Goal: Information Seeking & Learning: Learn about a topic

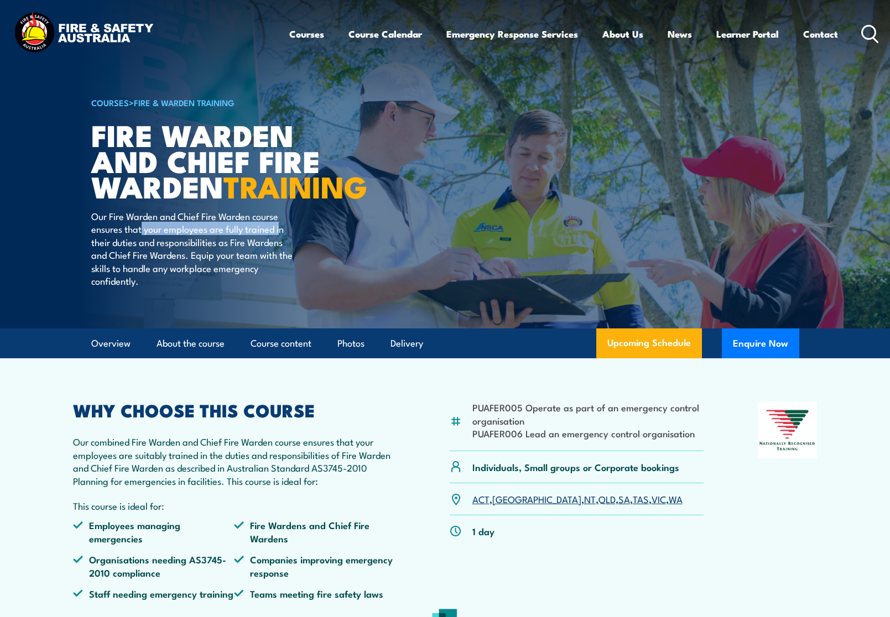
drag, startPoint x: 144, startPoint y: 260, endPoint x: 280, endPoint y: 259, distance: 136.0
click at [280, 259] on p "Our Fire Warden and Chief Fire Warden course ensures that your employees are fu…" at bounding box center [192, 248] width 202 height 77
click at [184, 273] on p "Our Fire Warden and Chief Fire Warden course ensures that your employees are fu…" at bounding box center [192, 248] width 202 height 77
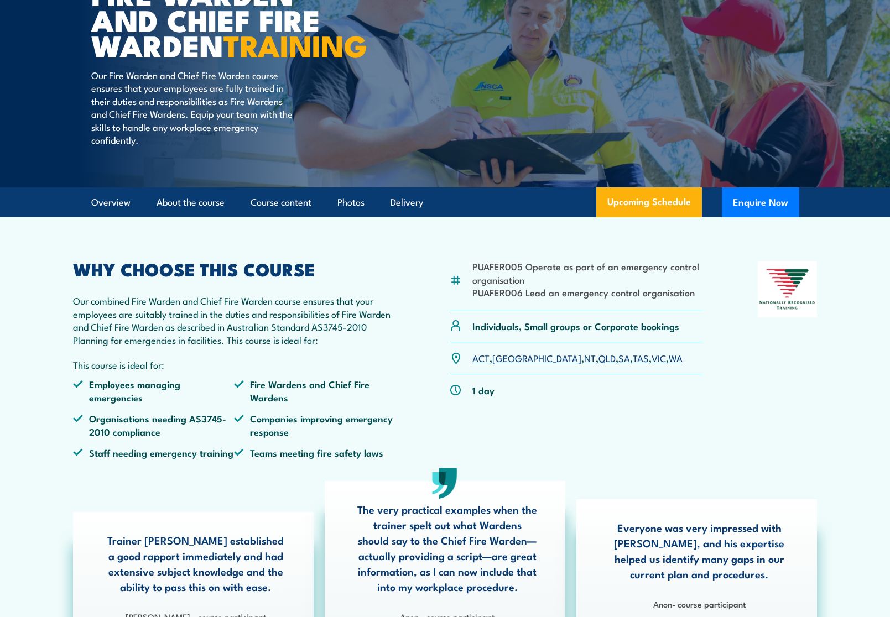
scroll to position [166, 0]
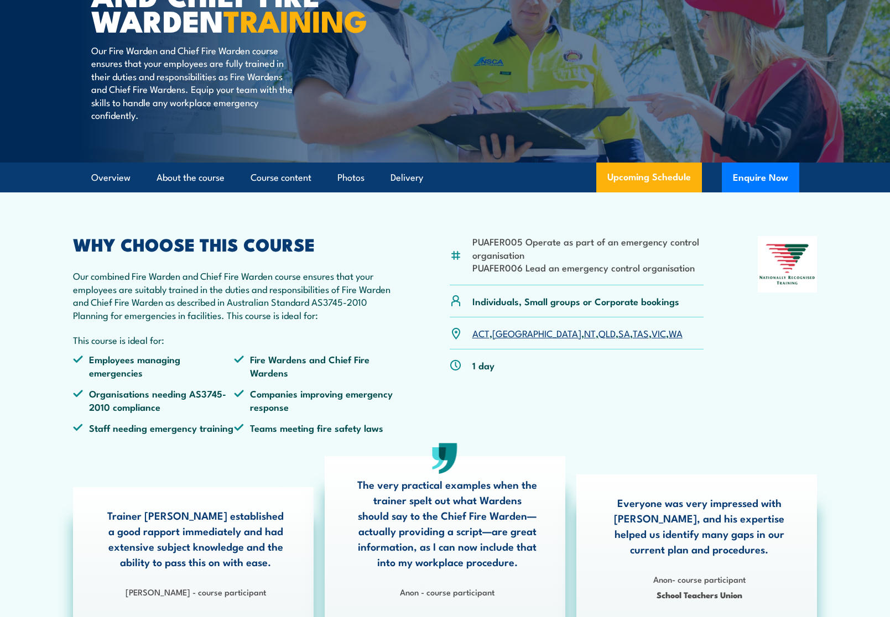
click at [651, 340] on link "VIC" at bounding box center [658, 332] width 14 height 13
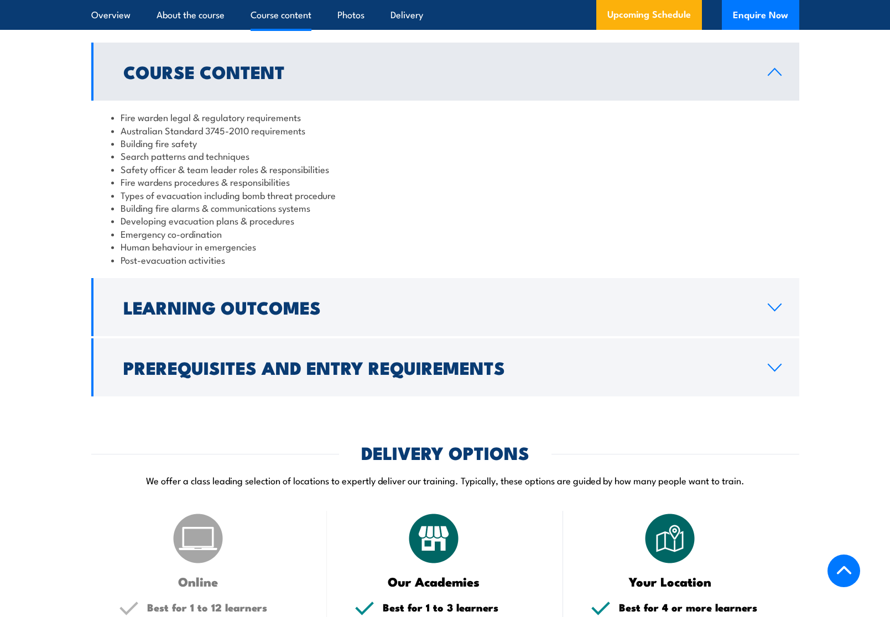
scroll to position [1074, 0]
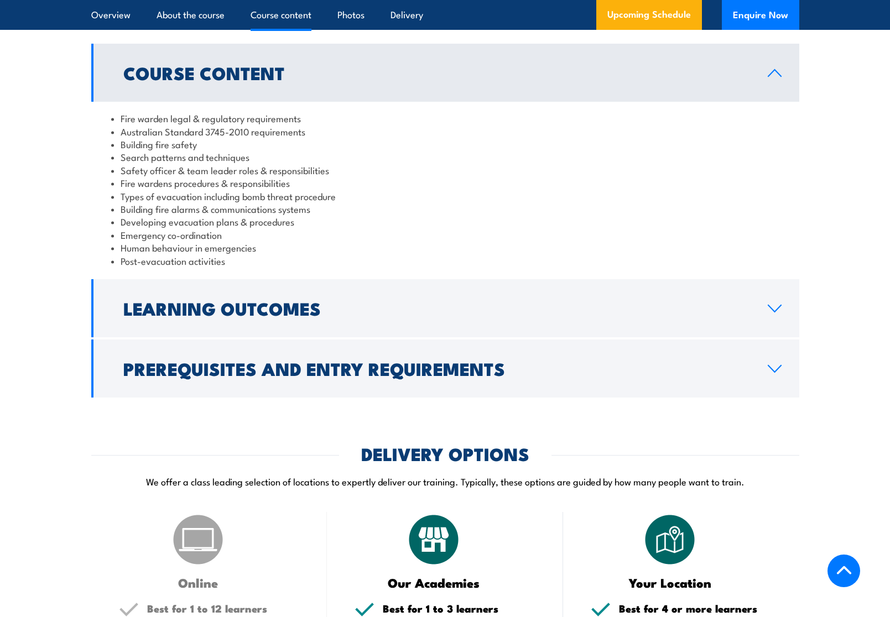
click at [445, 336] on link "Learning Outcomes" at bounding box center [445, 308] width 708 height 58
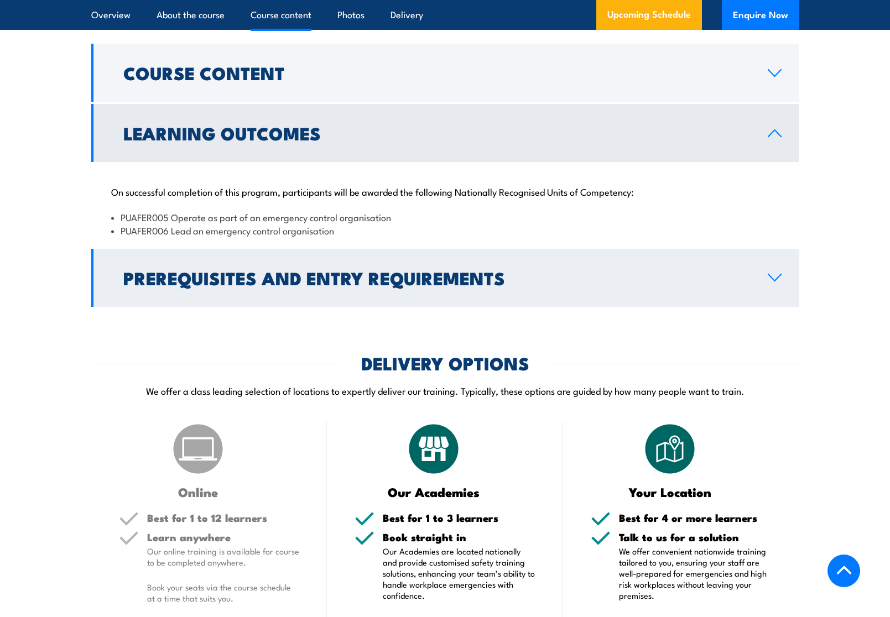
click at [335, 304] on link "Prerequisites and Entry Requirements" at bounding box center [445, 278] width 708 height 58
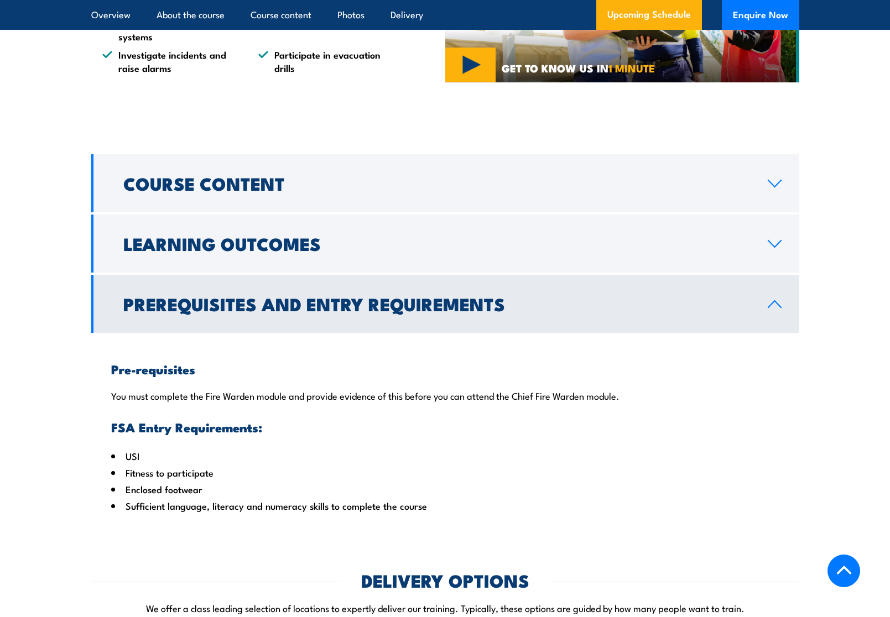
click at [304, 302] on link "Prerequisites and Entry Requirements" at bounding box center [445, 304] width 708 height 58
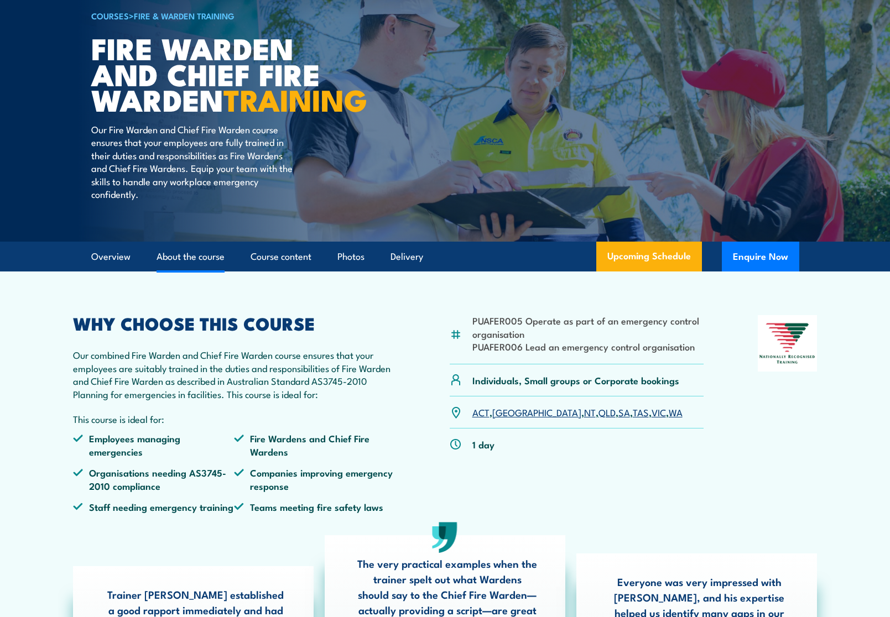
scroll to position [111, 0]
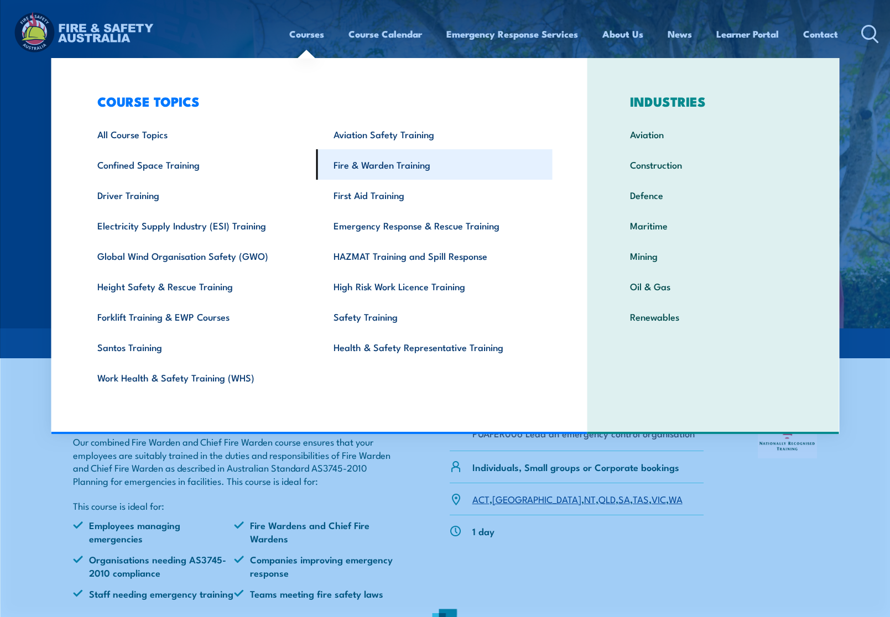
click at [366, 162] on link "Fire & Warden Training" at bounding box center [434, 164] width 236 height 30
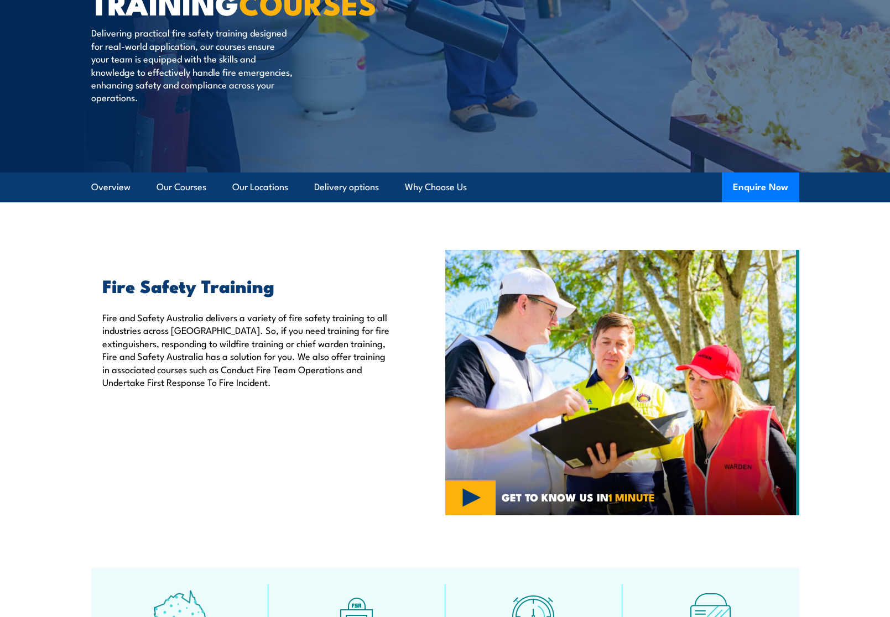
scroll to position [166, 0]
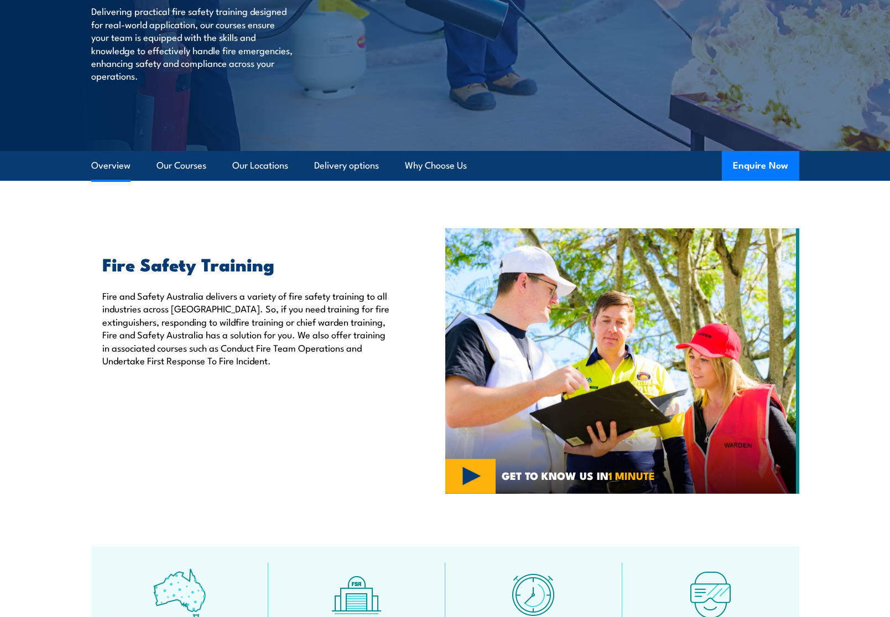
click at [105, 163] on link "Overview" at bounding box center [110, 165] width 39 height 29
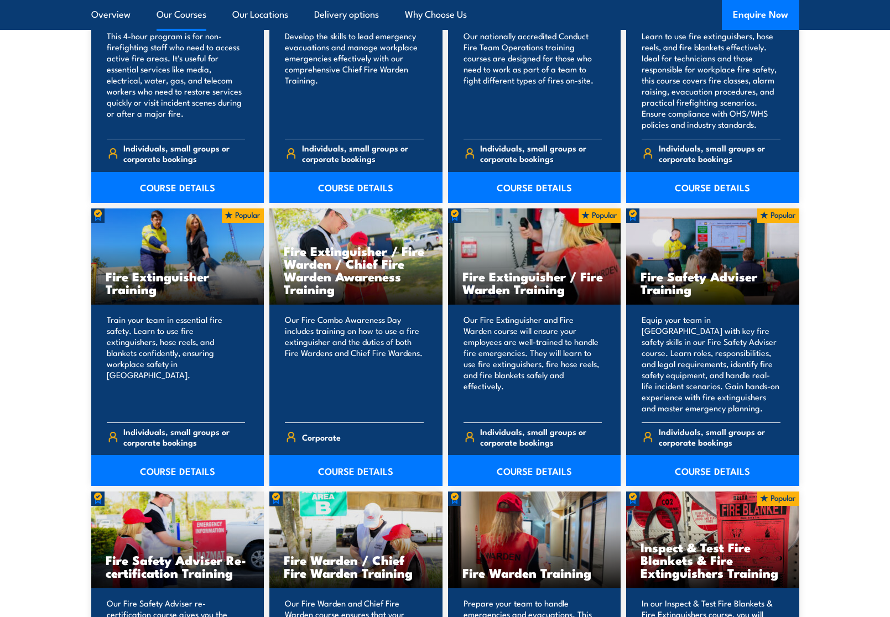
scroll to position [1031, 0]
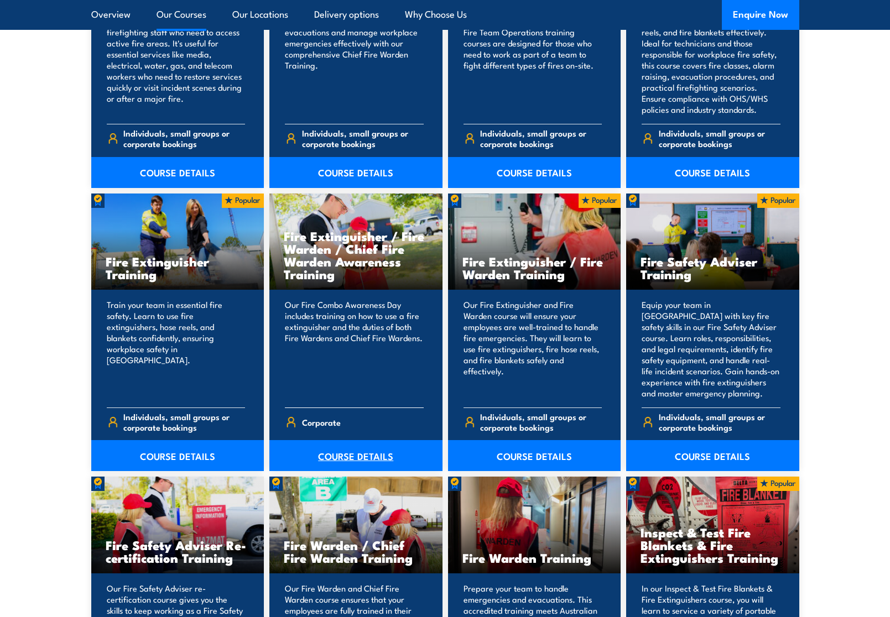
click at [336, 458] on link "COURSE DETAILS" at bounding box center [355, 455] width 173 height 31
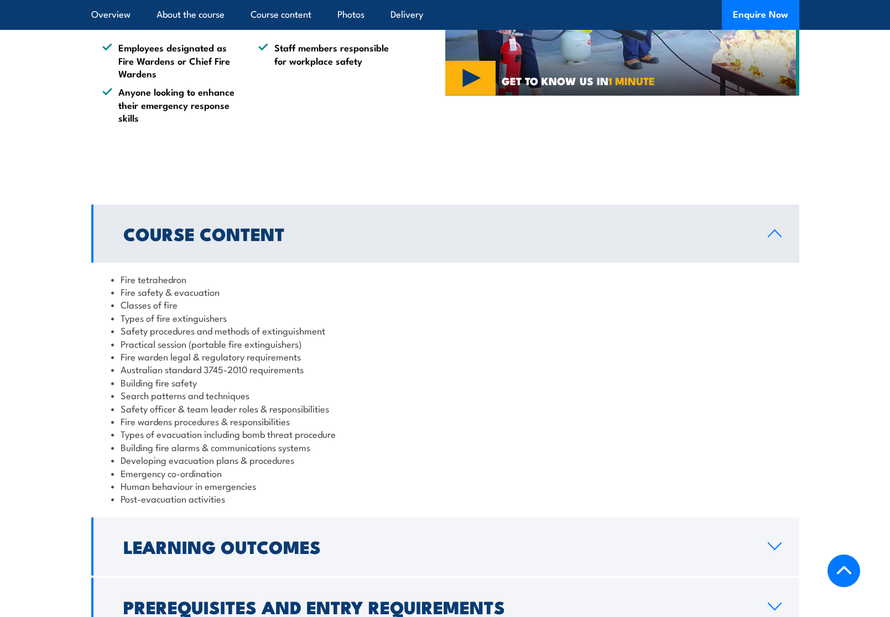
scroll to position [829, 0]
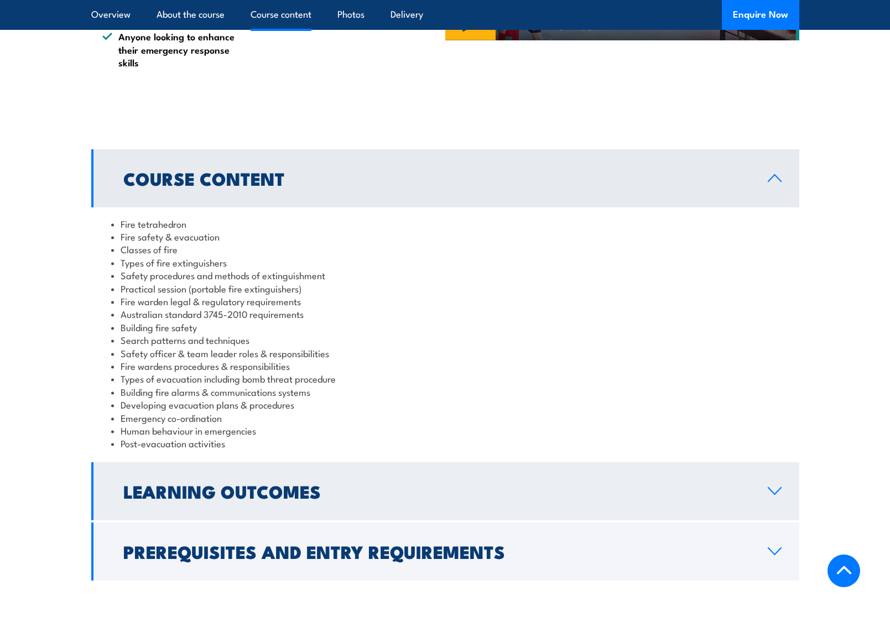
click at [430, 462] on link "Learning Outcomes" at bounding box center [445, 491] width 708 height 58
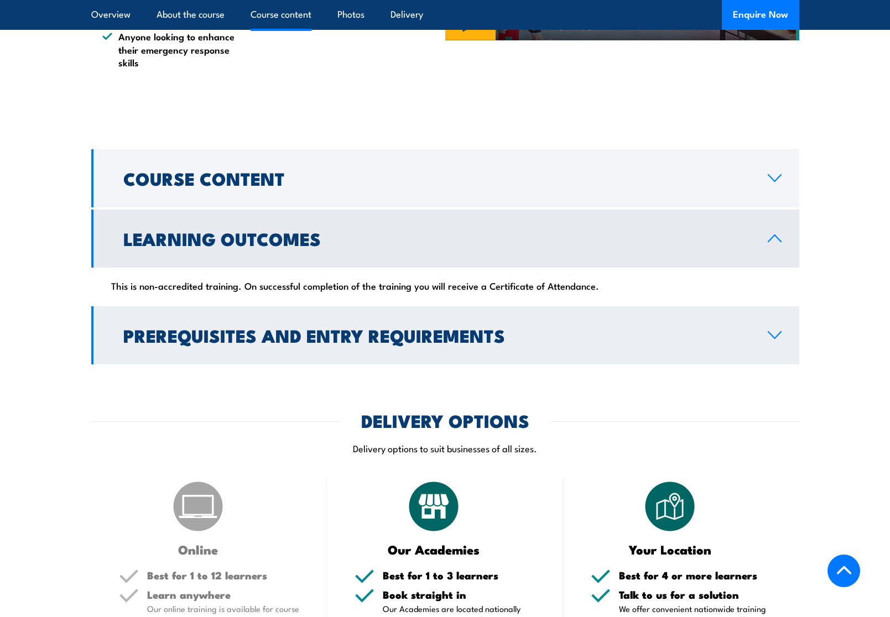
click at [323, 327] on h2 "Prerequisites and Entry Requirements" at bounding box center [436, 334] width 627 height 15
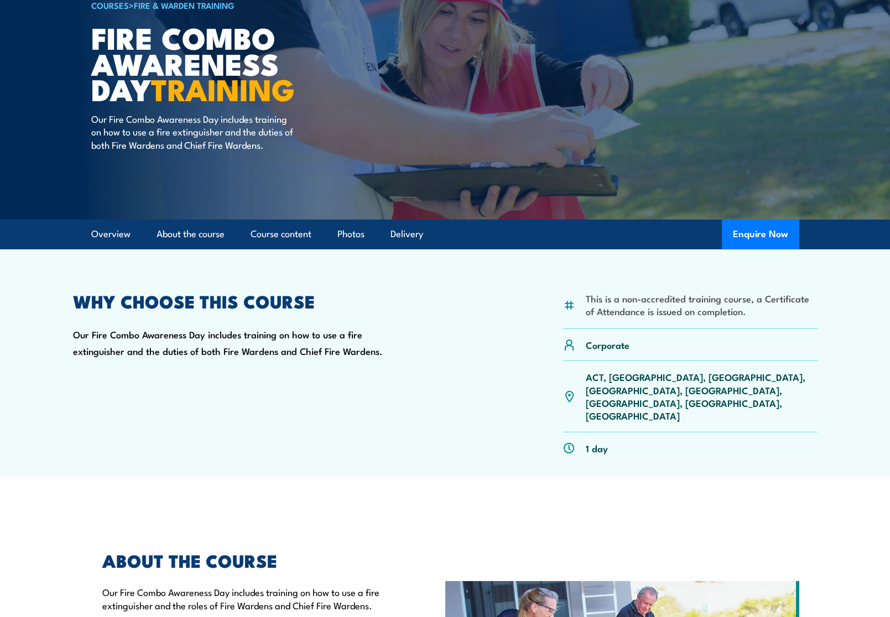
scroll to position [0, 0]
